Goal: Information Seeking & Learning: Learn about a topic

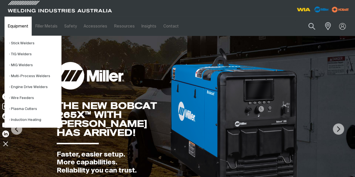
click at [22, 28] on link "Equipment" at bounding box center [17, 26] width 27 height 19
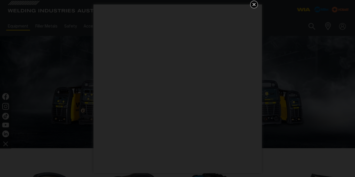
click at [252, 3] on icon "Get 5 WIA Welding Guides Free!" at bounding box center [254, 4] width 7 height 7
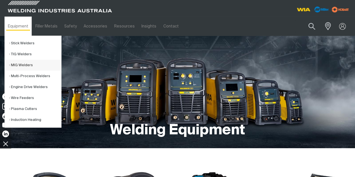
click at [28, 67] on link "MIG Welders" at bounding box center [35, 65] width 52 height 11
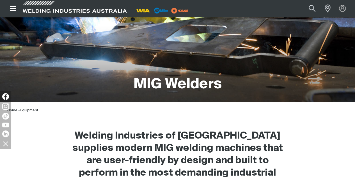
scroll to position [42, 0]
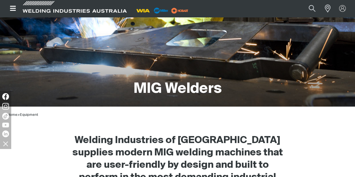
click at [16, 8] on icon "Open top menu" at bounding box center [13, 8] width 8 height 7
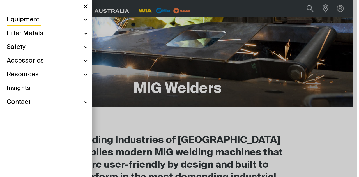
scroll to position [39, 0]
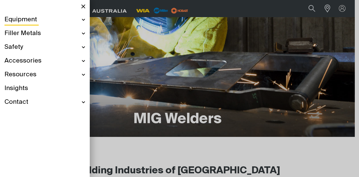
click at [36, 18] on span "Equipment" at bounding box center [20, 20] width 33 height 8
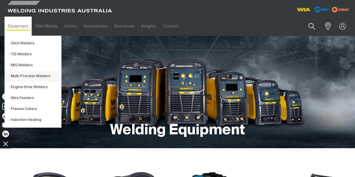
click at [20, 76] on link "Multi-Process Welders" at bounding box center [35, 76] width 52 height 11
